Goal: Find contact information: Find contact information

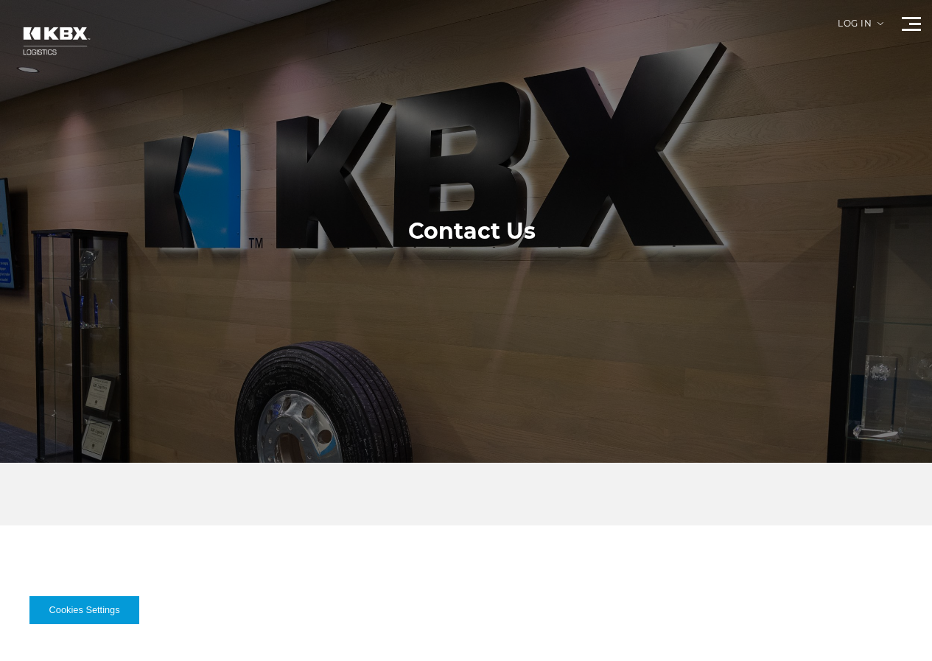
scroll to position [875, 0]
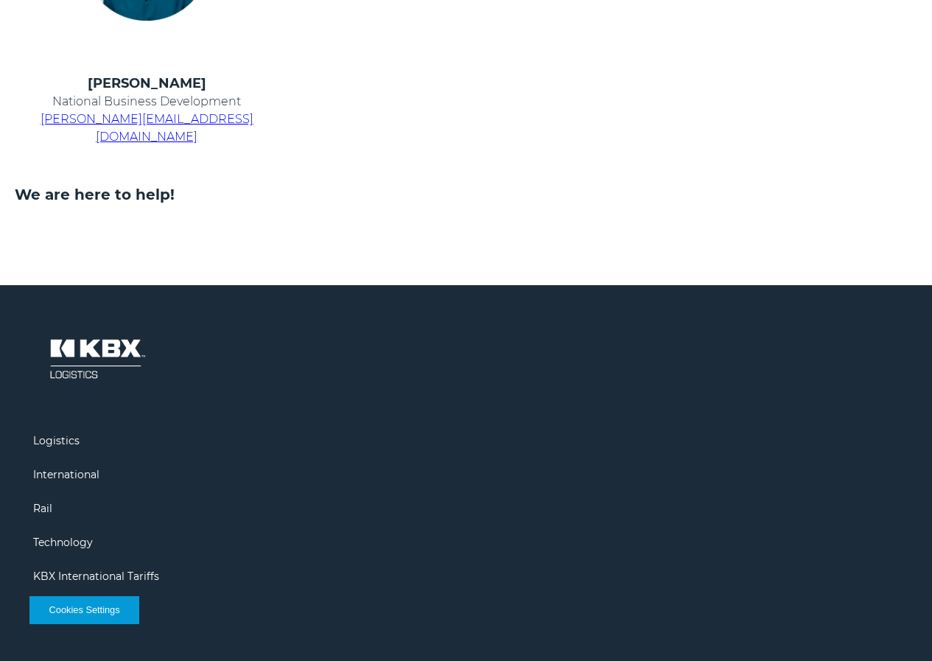
drag, startPoint x: 0, startPoint y: 0, endPoint x: 267, endPoint y: 186, distance: 326.0
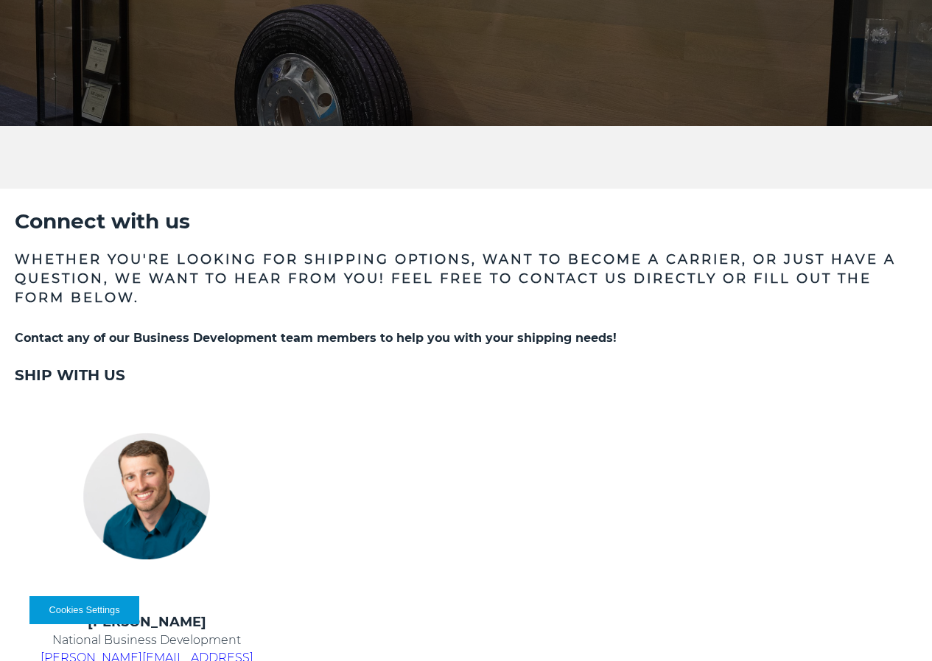
scroll to position [0, 0]
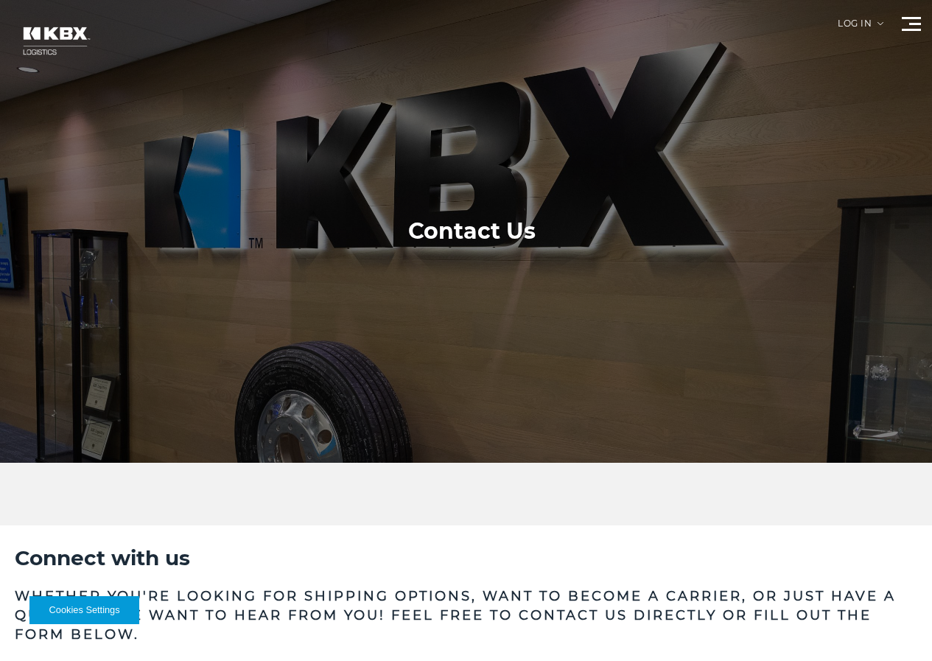
click at [0, 0] on link "Contact Us" at bounding box center [0, 0] width 0 height 0
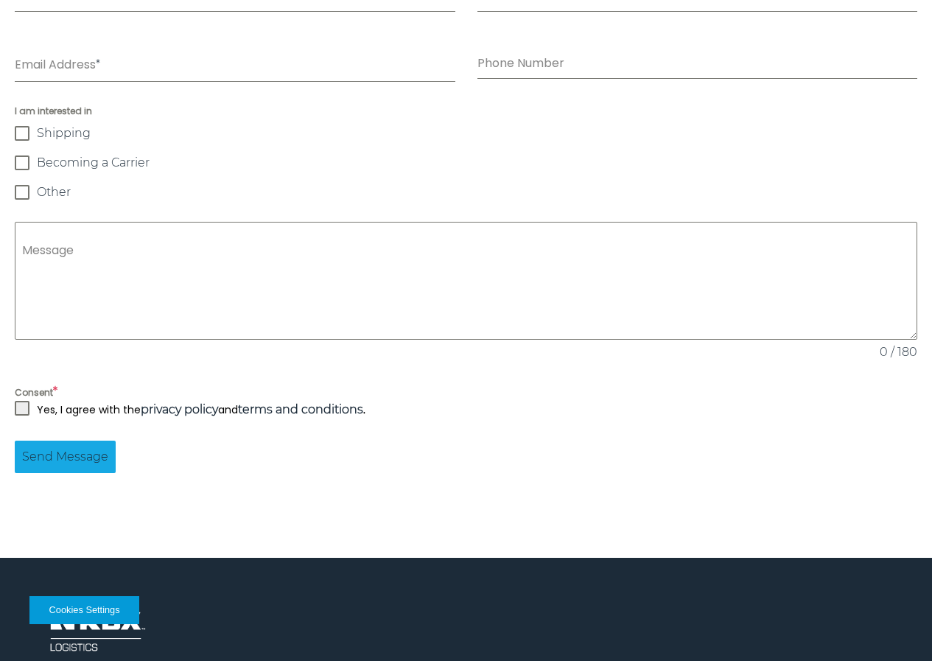
scroll to position [986, 0]
